Goal: Task Accomplishment & Management: Use online tool/utility

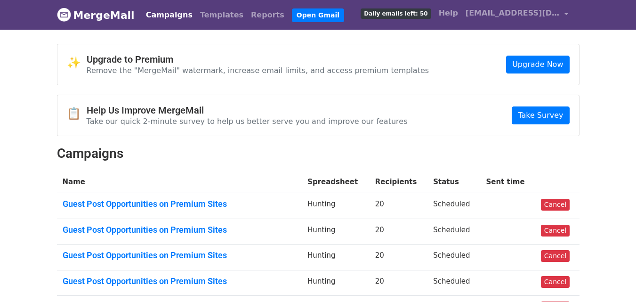
click at [247, 6] on link "Reports" at bounding box center [267, 15] width 41 height 19
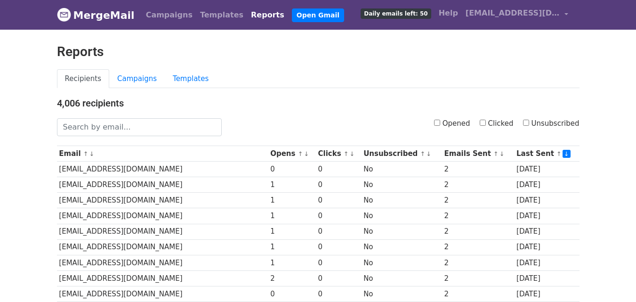
click at [440, 120] on input "Opened" at bounding box center [437, 123] width 6 height 6
checkbox input "true"
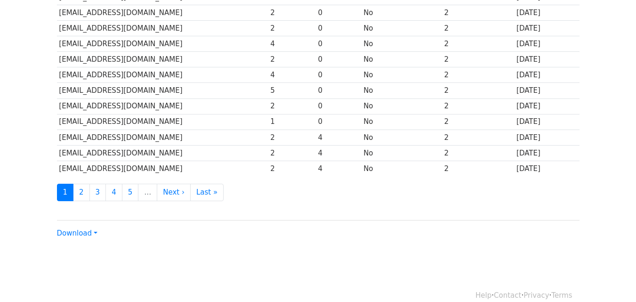
scroll to position [465, 0]
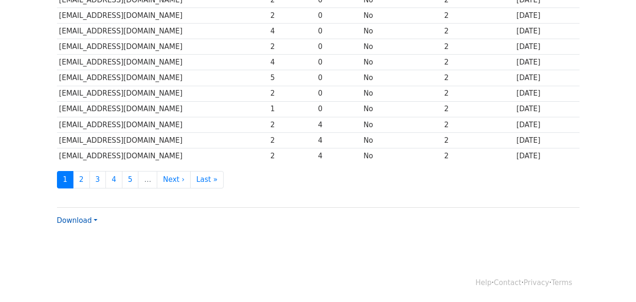
click at [74, 219] on link "Download" at bounding box center [77, 220] width 40 height 8
click at [83, 232] on link "CSV" at bounding box center [94, 238] width 74 height 15
drag, startPoint x: 239, startPoint y: 232, endPoint x: 361, endPoint y: 222, distance: 122.8
